Goal: Download file/media

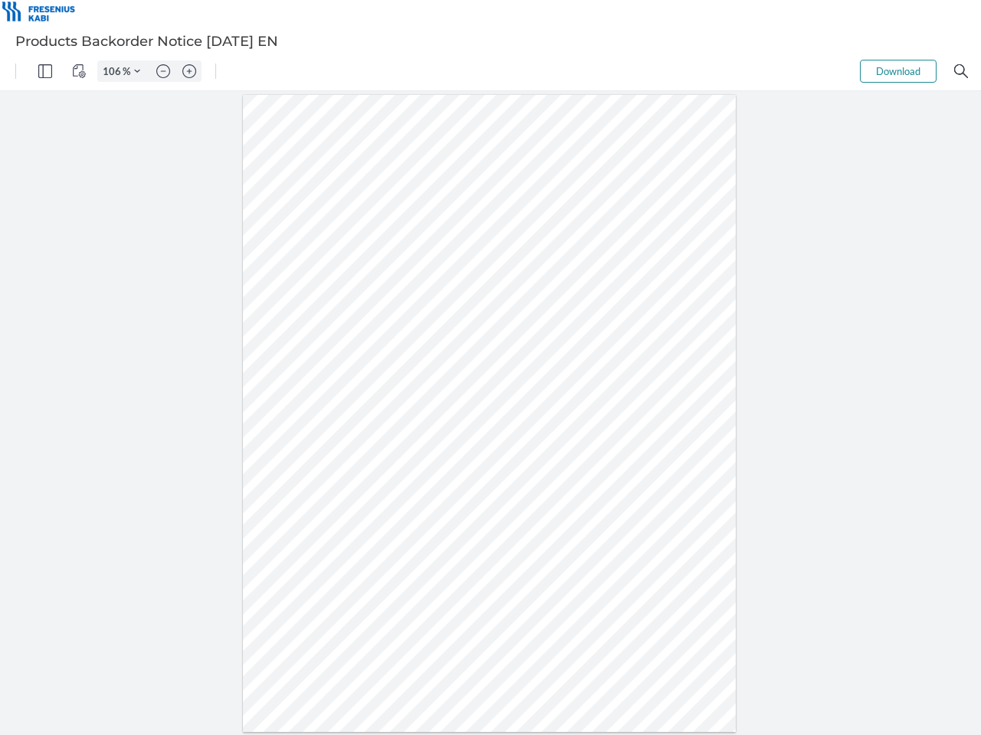
click at [45, 71] on img "Panel" at bounding box center [45, 71] width 14 height 14
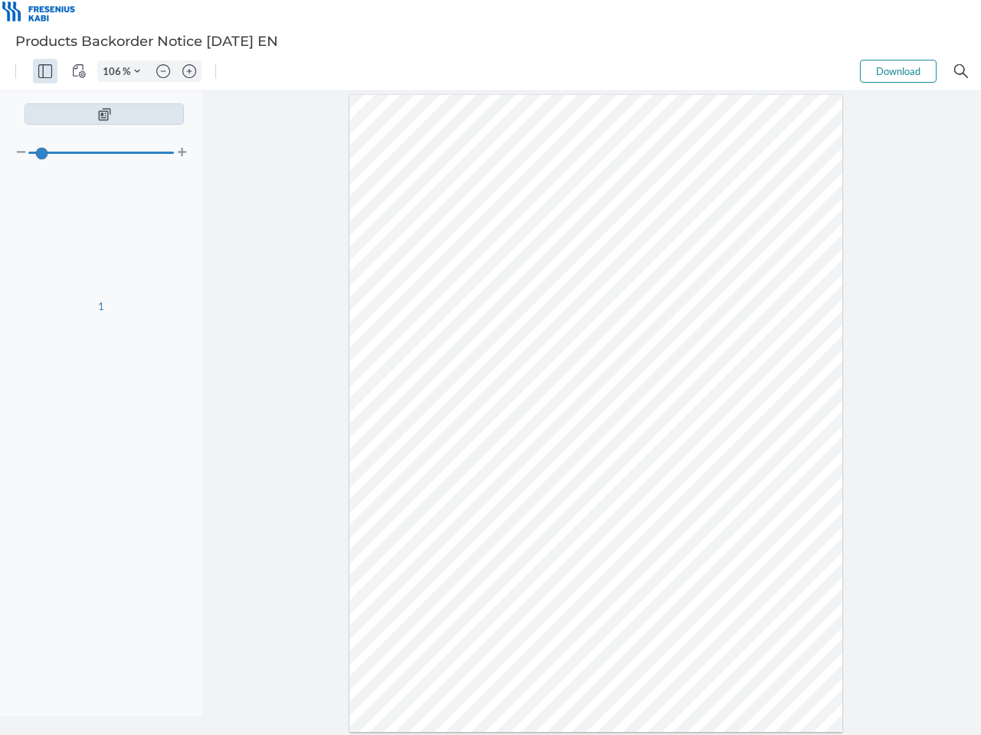
click at [79, 71] on img "View Controls" at bounding box center [79, 71] width 14 height 14
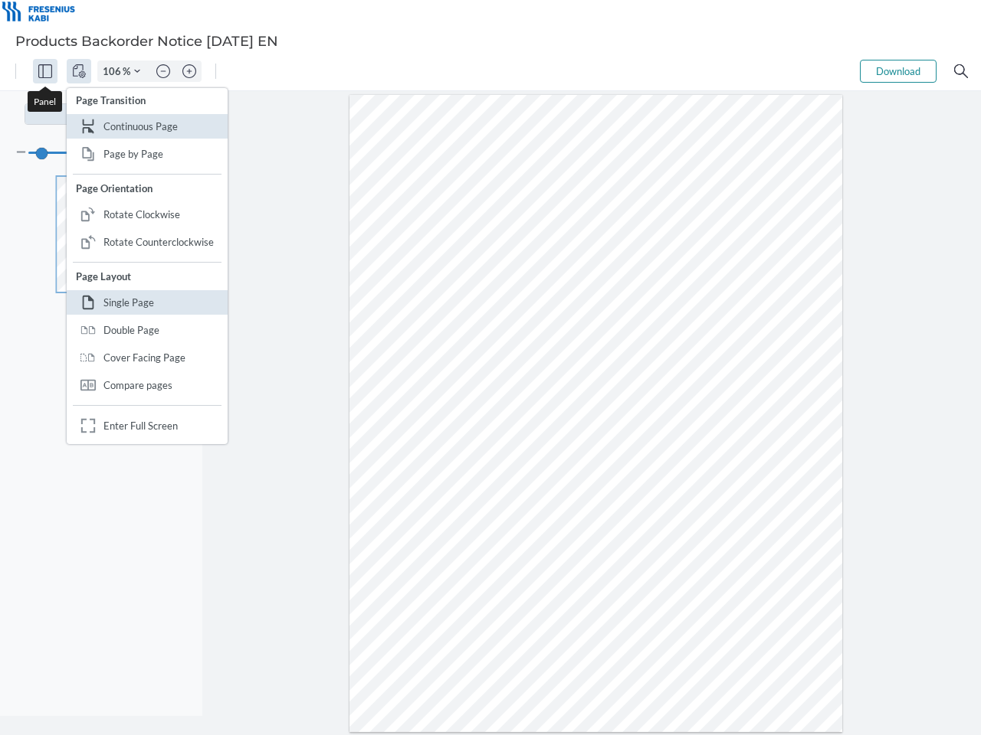
click at [114, 71] on input "106" at bounding box center [110, 71] width 25 height 14
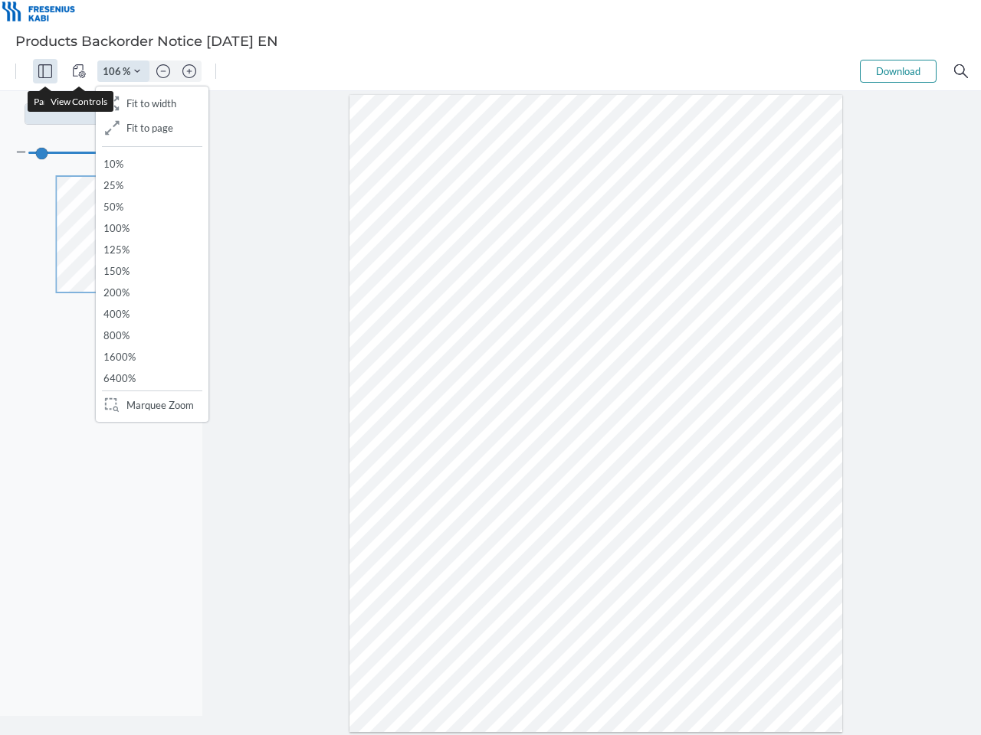
click at [137, 71] on img "Zoom Controls" at bounding box center [137, 71] width 6 height 6
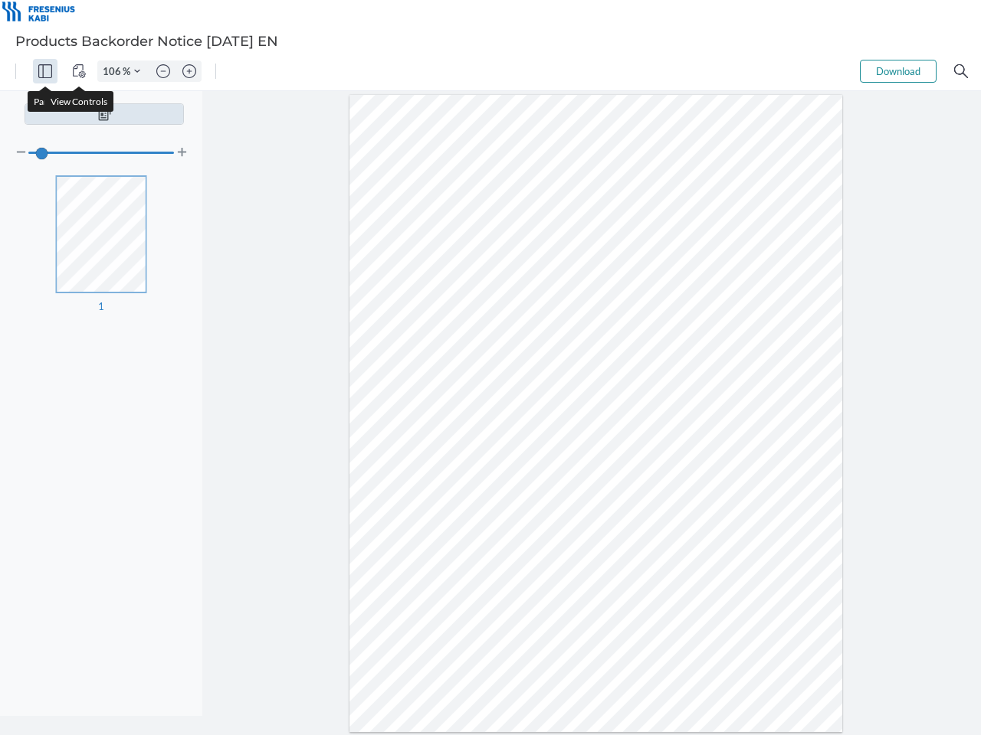
click at [163, 71] on img "Zoom out" at bounding box center [163, 71] width 14 height 14
click at [189, 71] on img "Zoom in" at bounding box center [189, 71] width 14 height 14
type input "106"
click at [898, 71] on button "Download" at bounding box center [898, 71] width 77 height 23
click at [961, 71] on img "Search" at bounding box center [961, 71] width 14 height 14
